Goal: Task Accomplishment & Management: Use online tool/utility

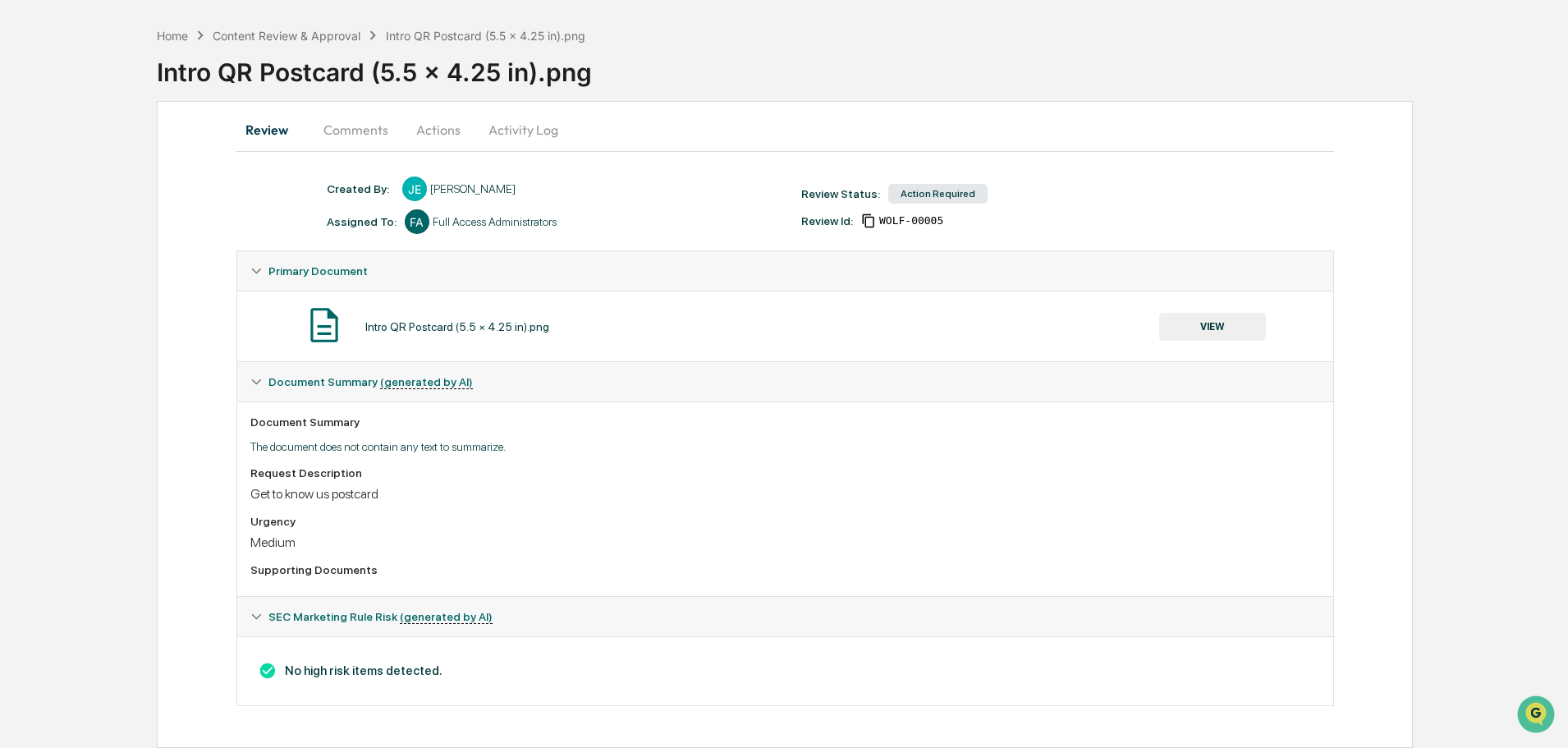
click at [435, 131] on button "Actions" at bounding box center [437, 129] width 74 height 39
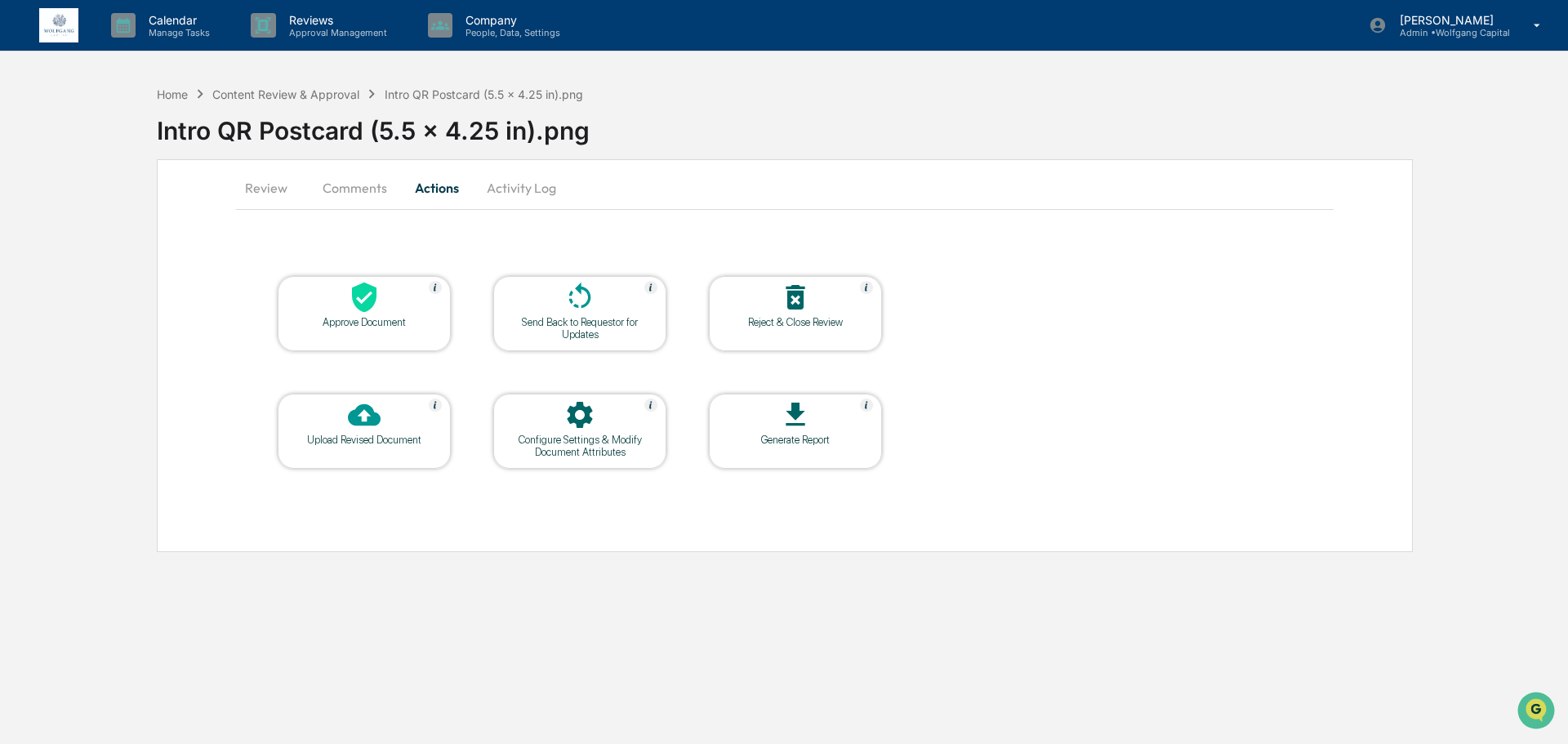
click at [347, 354] on table "Approve Document Send Back to Requestor for Updates Reject & Close Review Uploa…" at bounding box center [580, 372] width 688 height 276
click at [347, 343] on div "Approve Document" at bounding box center [364, 313] width 173 height 75
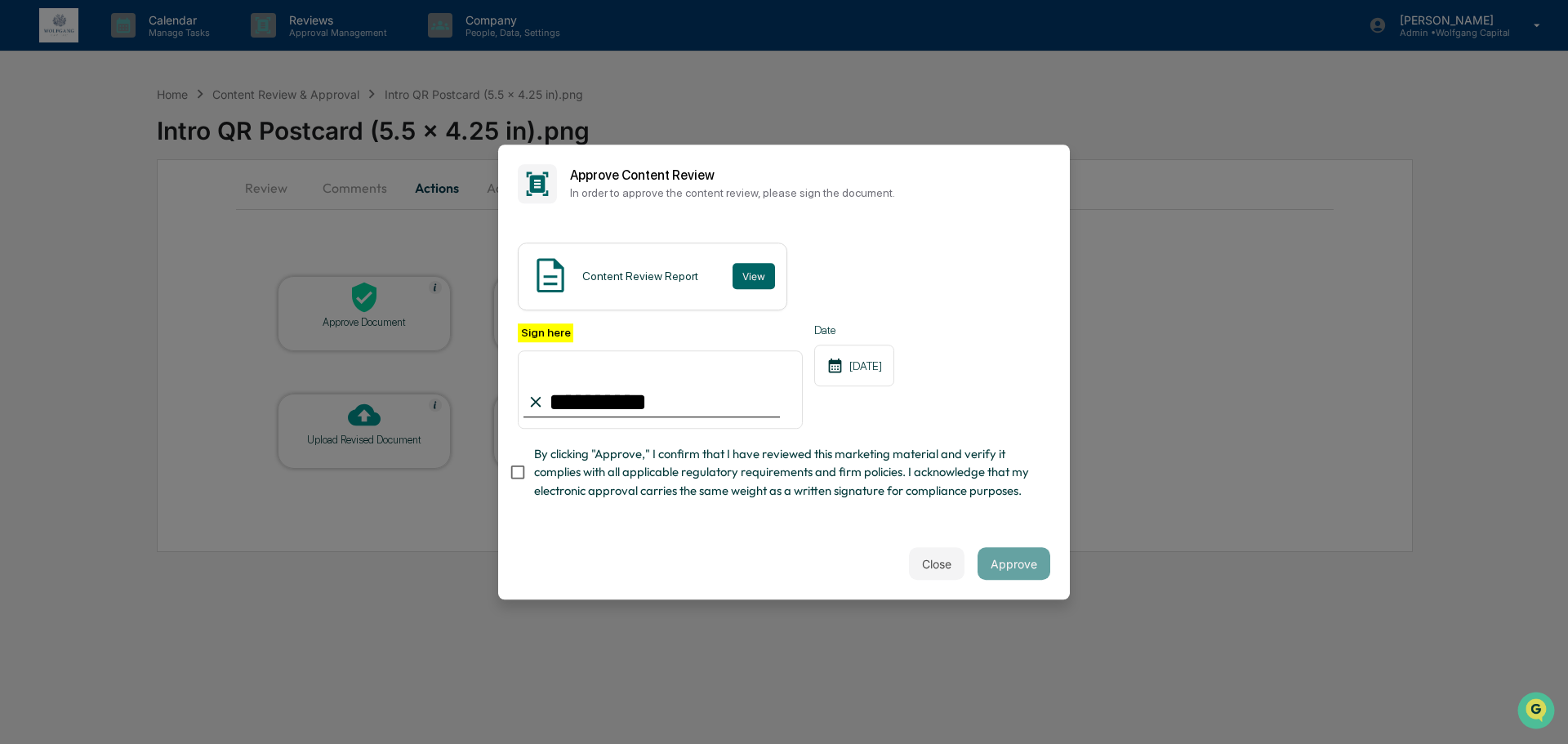
type input "**********"
click at [708, 474] on span "By clicking "Approve," I confirm that I have reviewed this marketing material a…" at bounding box center [785, 472] width 503 height 54
click at [1003, 563] on button "Approve" at bounding box center [1013, 564] width 72 height 33
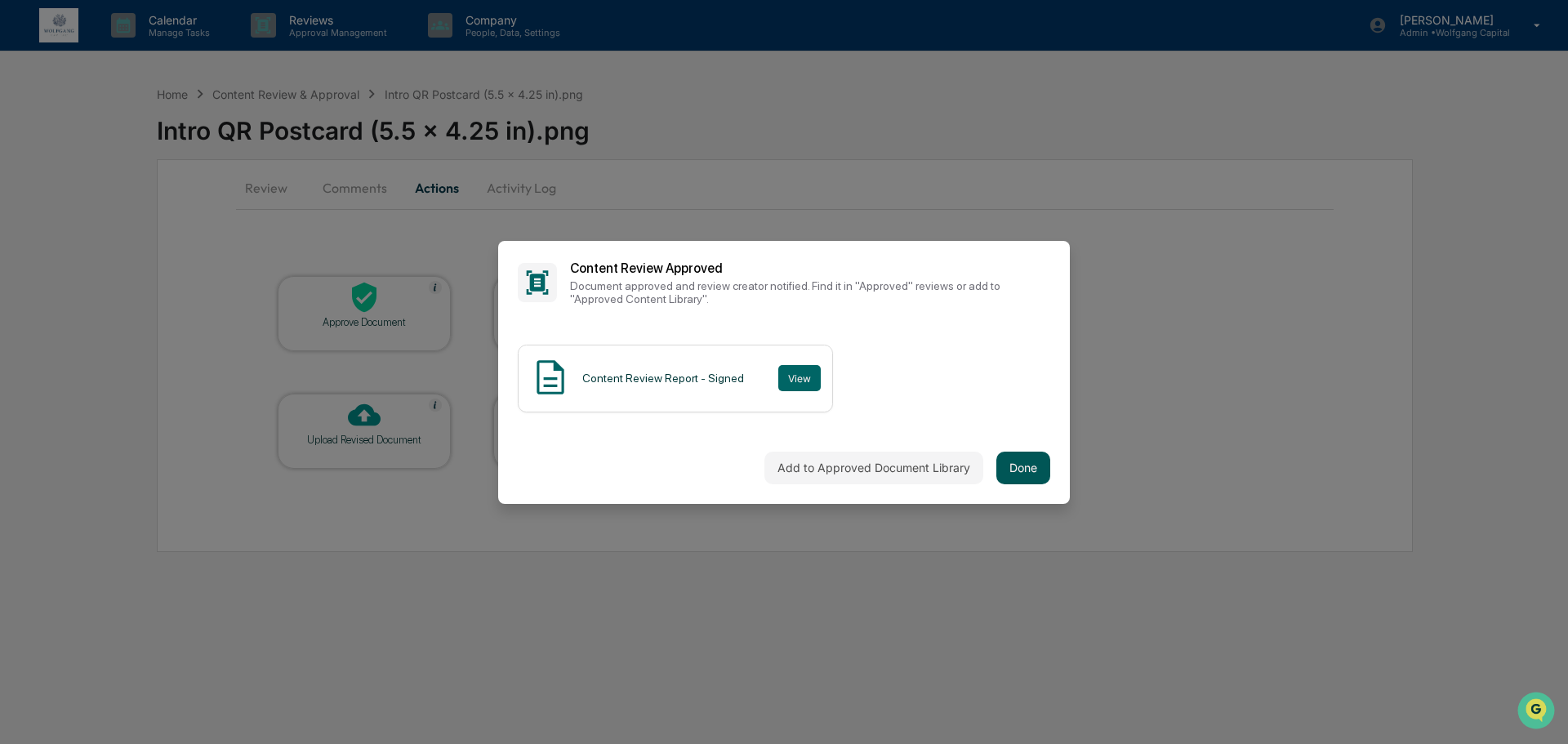
click at [1035, 475] on button "Done" at bounding box center [1023, 468] width 54 height 33
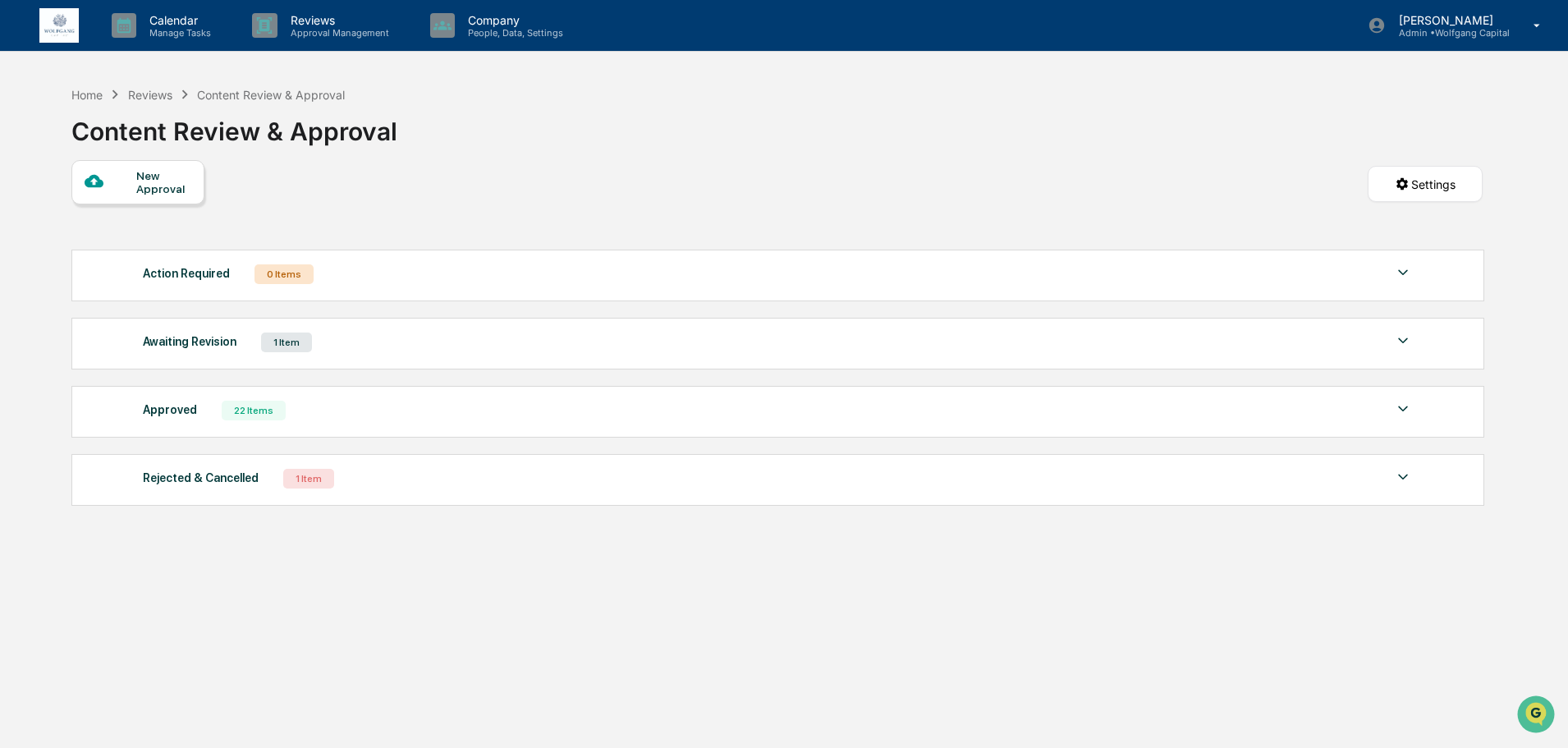
click at [43, 34] on img at bounding box center [58, 25] width 39 height 35
